Goal: Navigation & Orientation: Find specific page/section

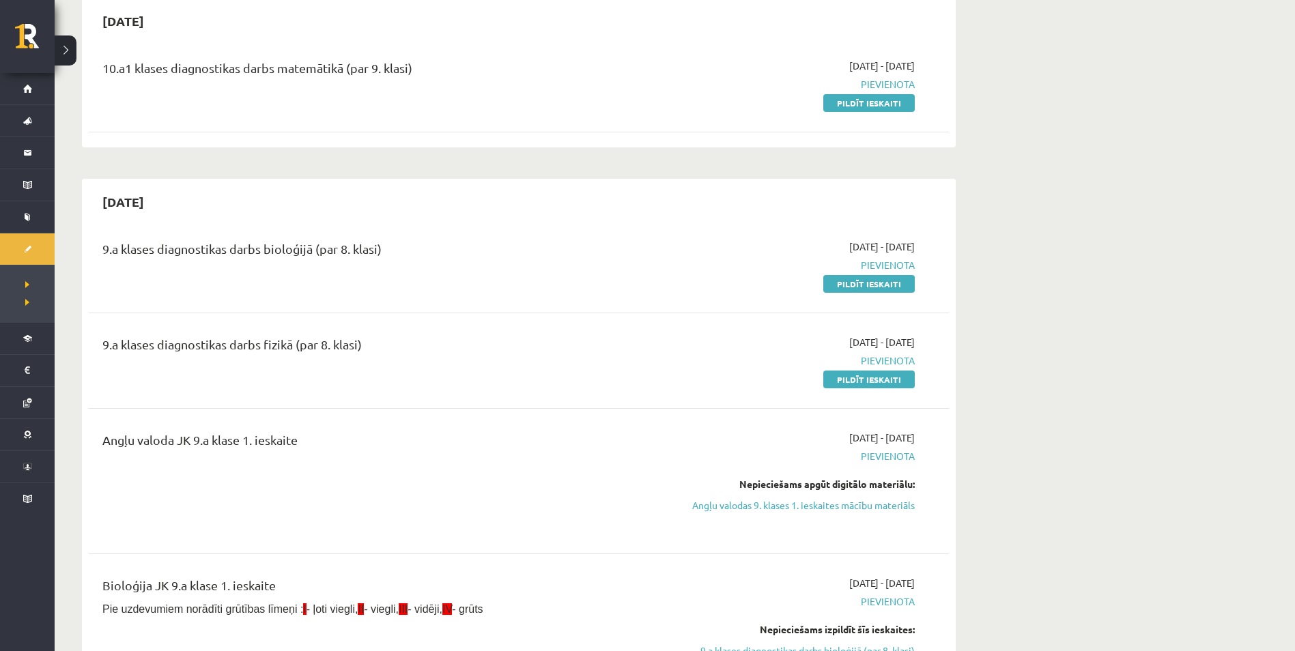
scroll to position [145, 0]
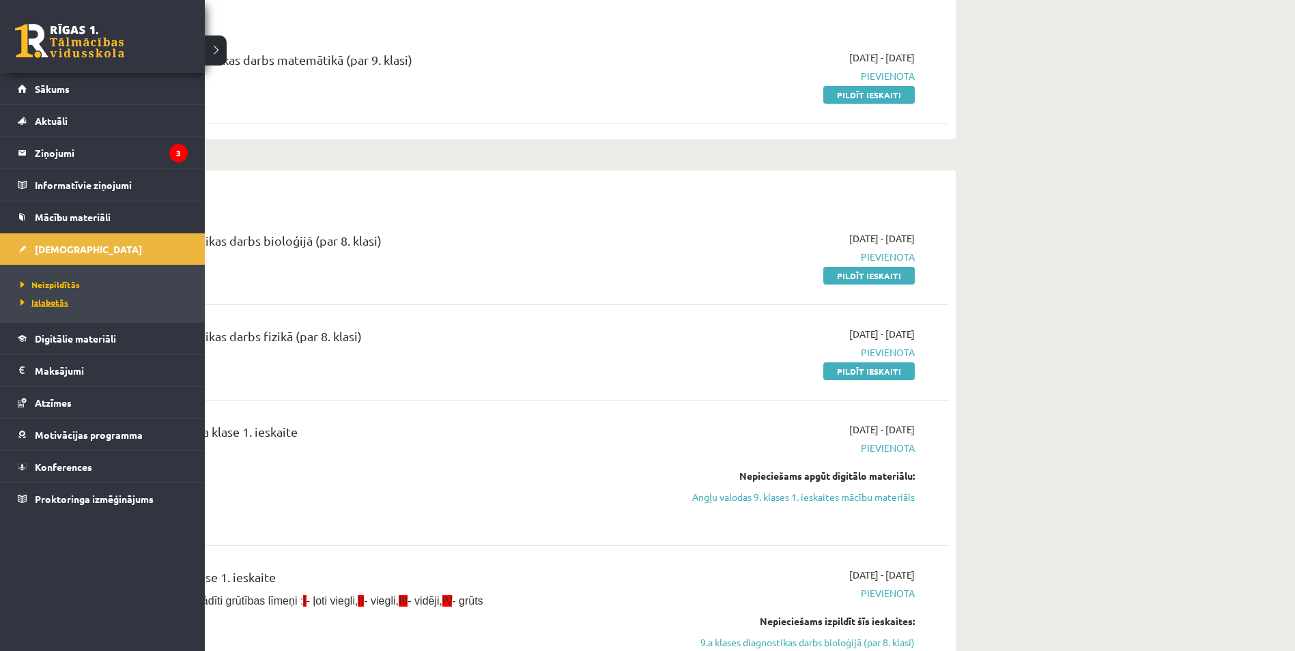
click at [62, 297] on link "Izlabotās" at bounding box center [104, 302] width 174 height 12
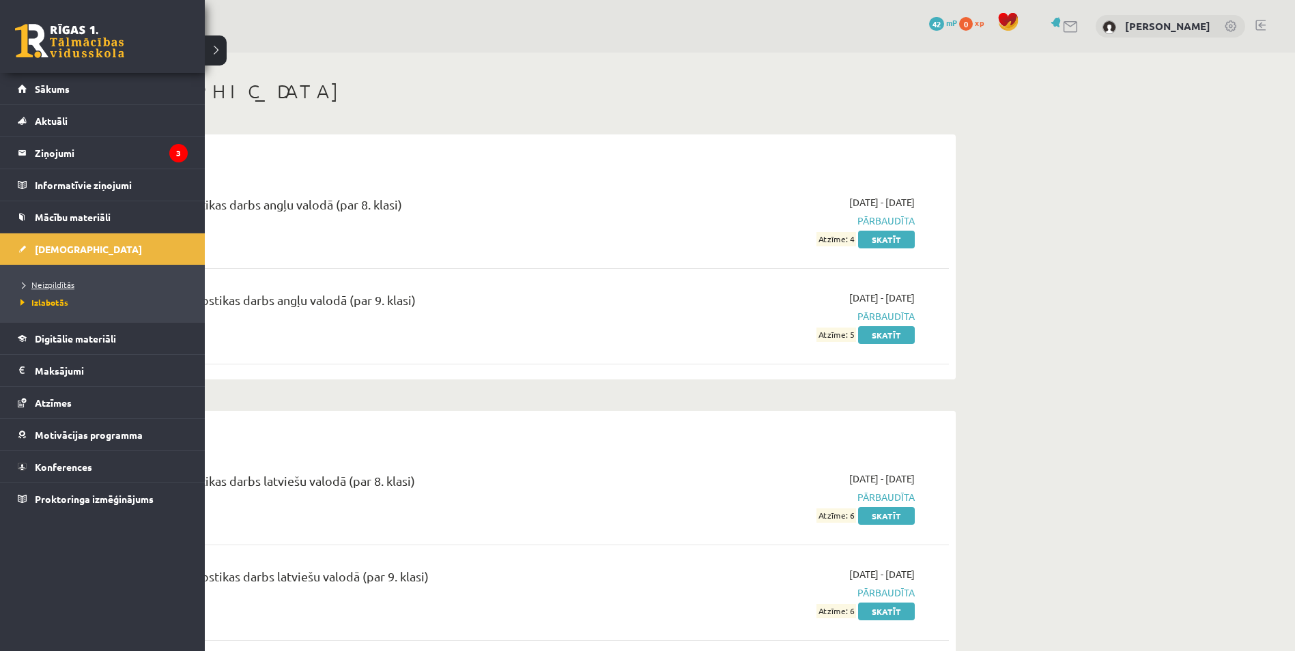
click at [55, 284] on span "Neizpildītās" at bounding box center [45, 284] width 57 height 11
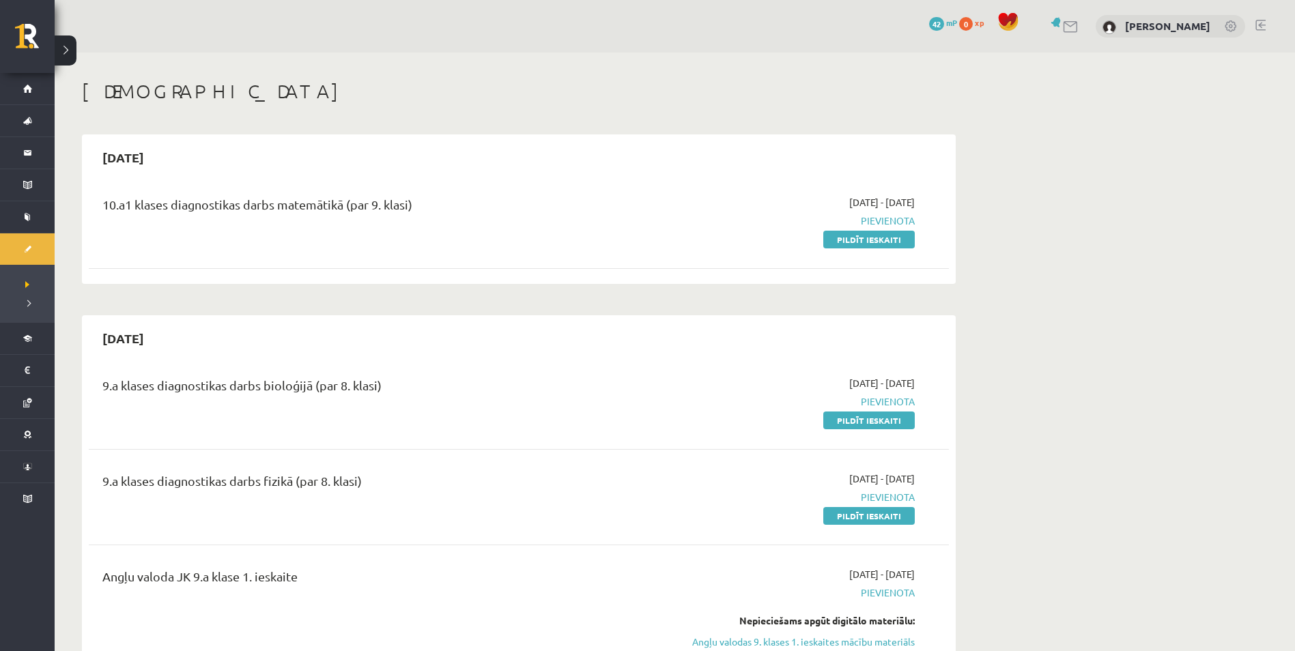
click at [935, 20] on span "42" at bounding box center [936, 24] width 15 height 14
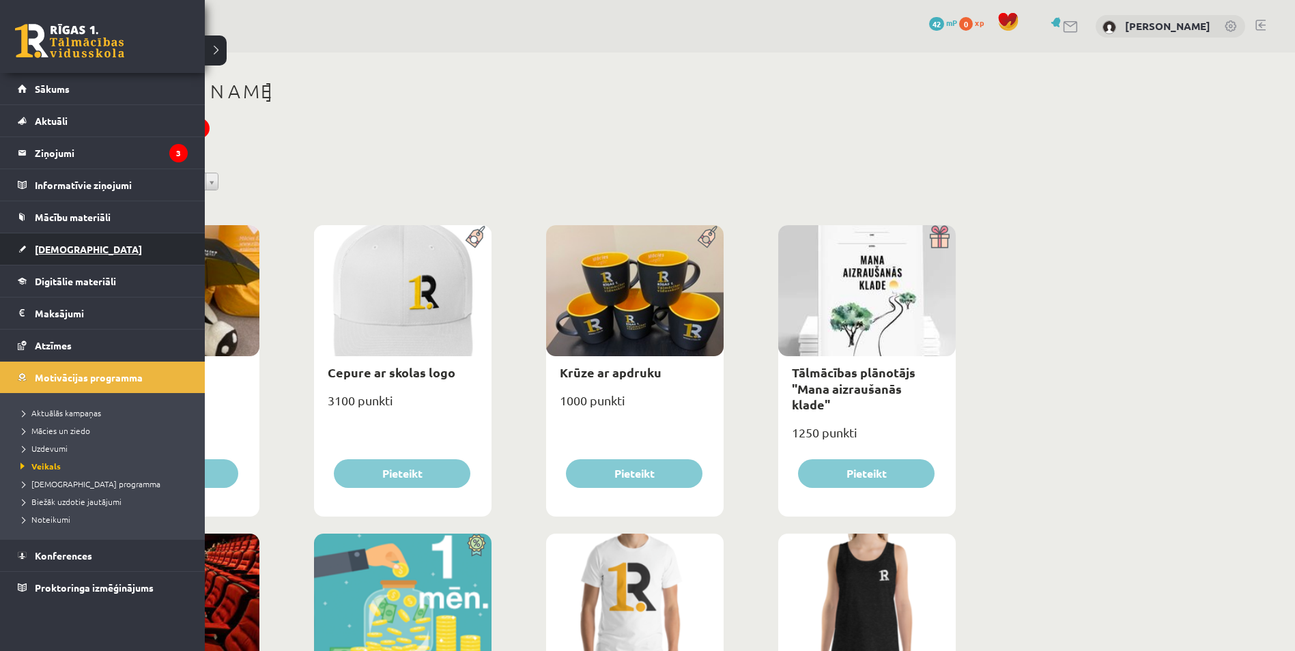
click at [65, 248] on span "[DEMOGRAPHIC_DATA]" at bounding box center [88, 249] width 107 height 12
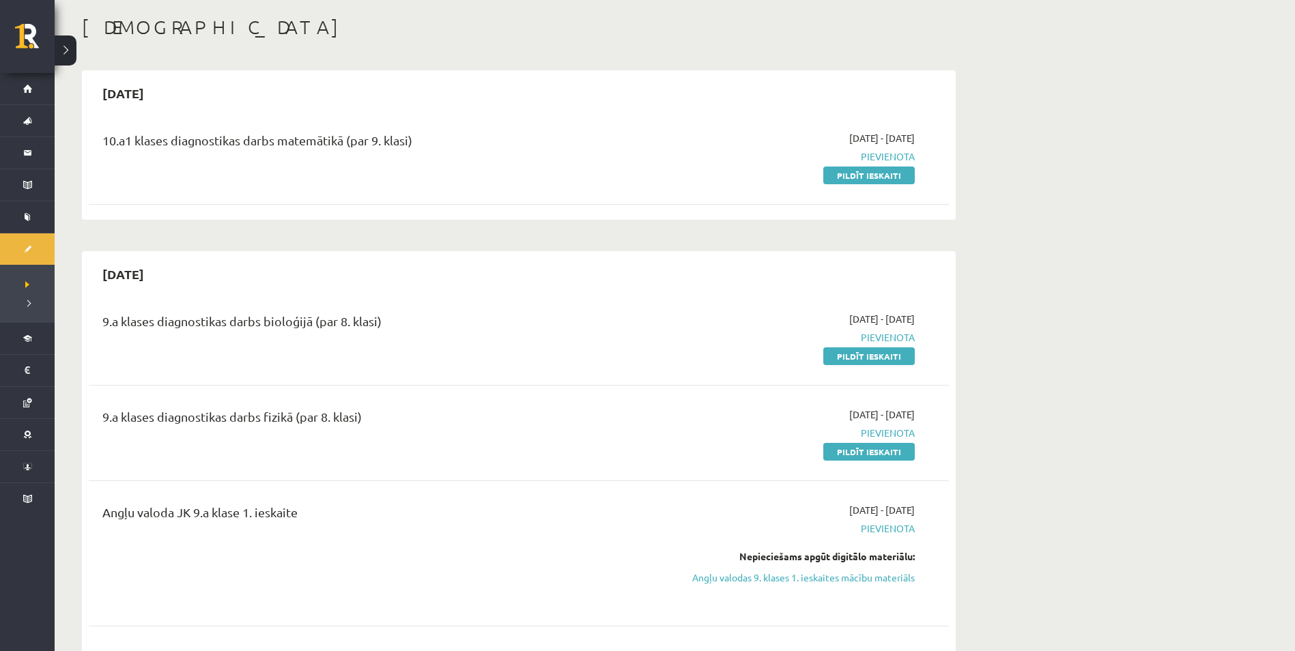
scroll to position [68, 0]
